Goal: Information Seeking & Learning: Learn about a topic

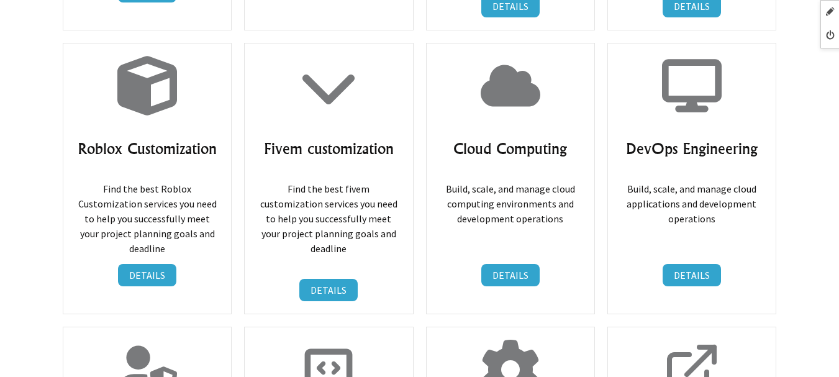
scroll to position [7206, 0]
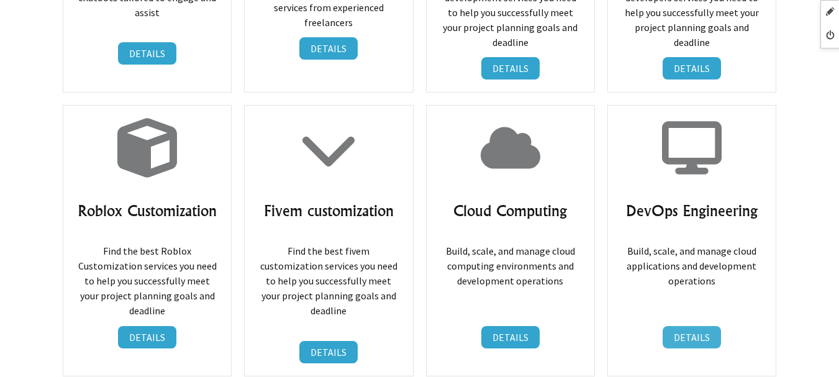
click at [697, 326] on link "DETAILS" at bounding box center [692, 337] width 58 height 22
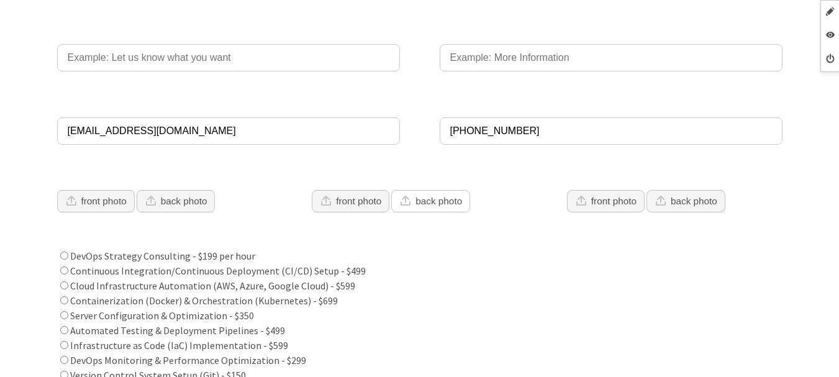
scroll to position [497, 0]
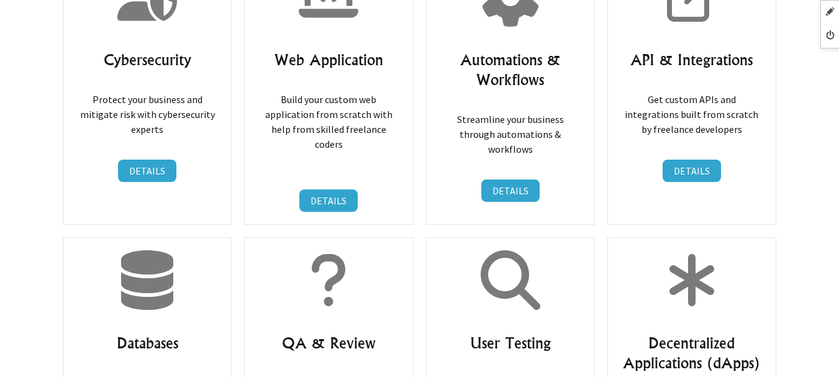
scroll to position [7392, 0]
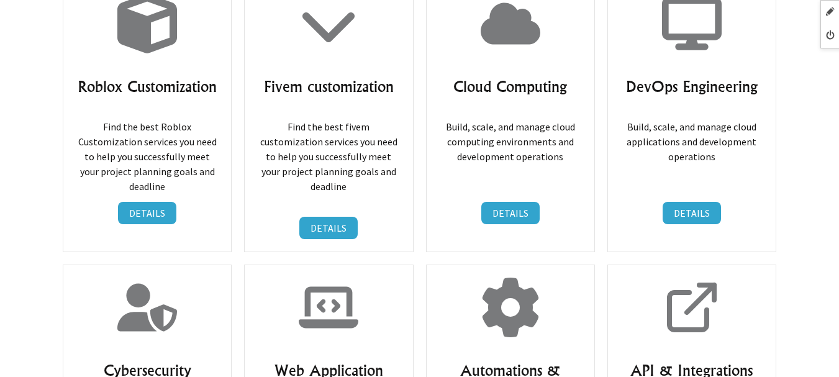
scroll to position [7454, 0]
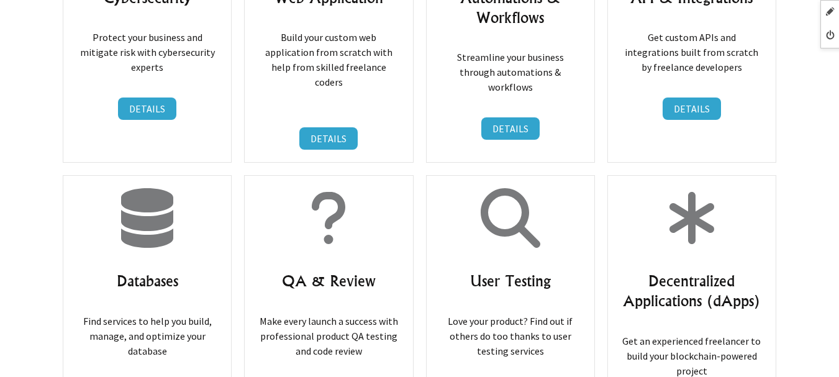
scroll to position [7516, 0]
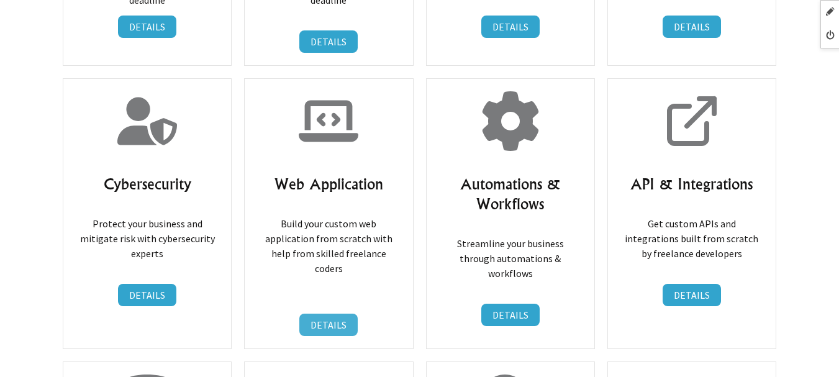
click at [315, 314] on link "DETAILS" at bounding box center [328, 325] width 58 height 22
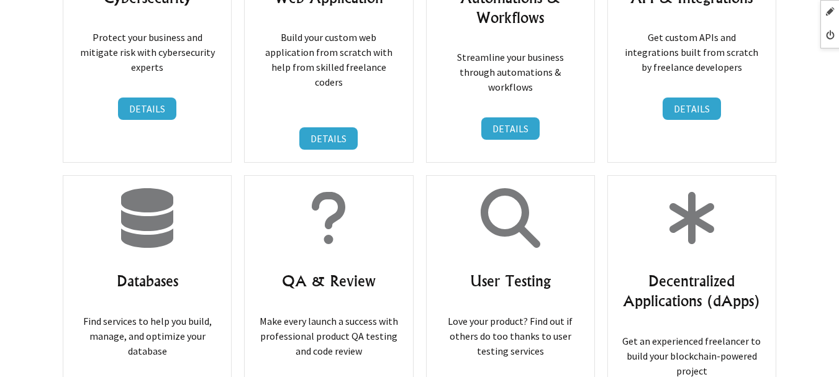
scroll to position [7454, 0]
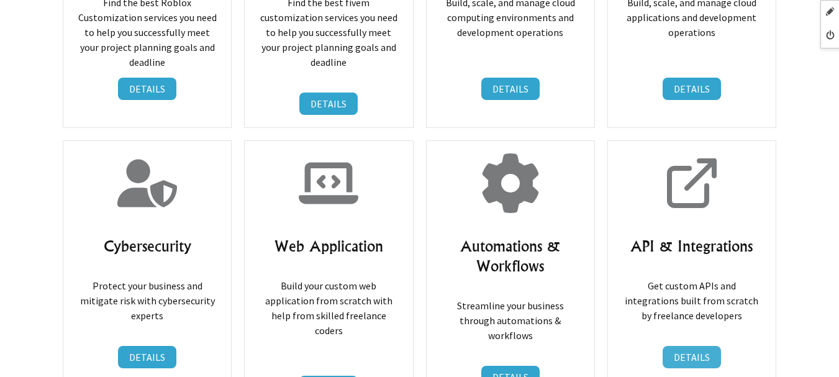
click at [683, 346] on link "DETAILS" at bounding box center [692, 357] width 58 height 22
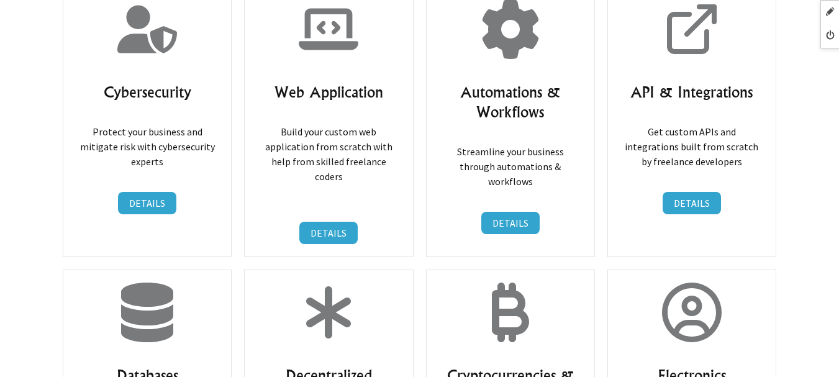
scroll to position [7732, 0]
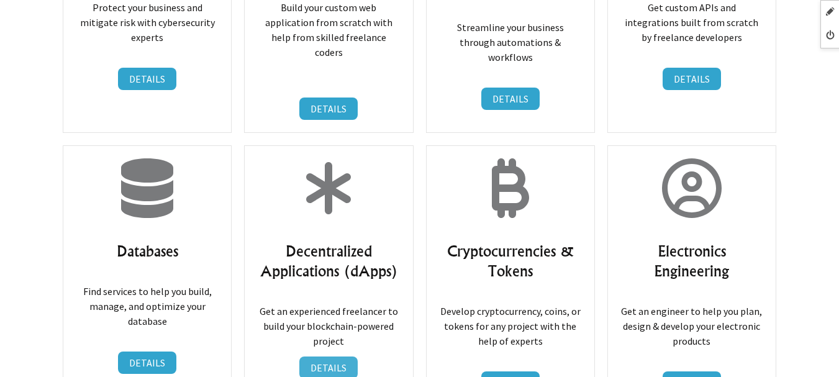
click at [321, 357] on link "DETAILS" at bounding box center [328, 368] width 58 height 22
